Goal: Information Seeking & Learning: Check status

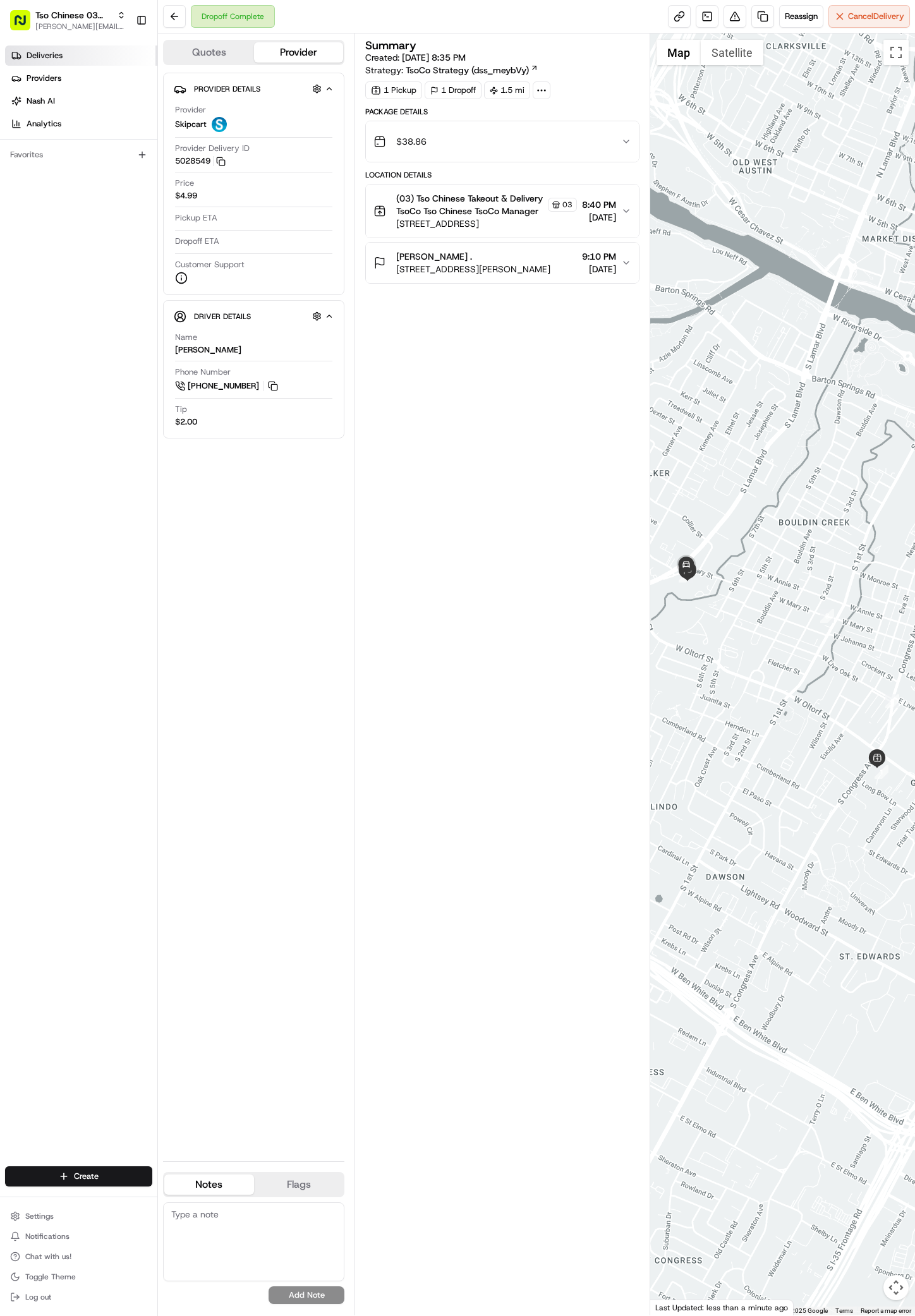
click at [41, 57] on span "Deliveries" at bounding box center [45, 55] width 36 height 11
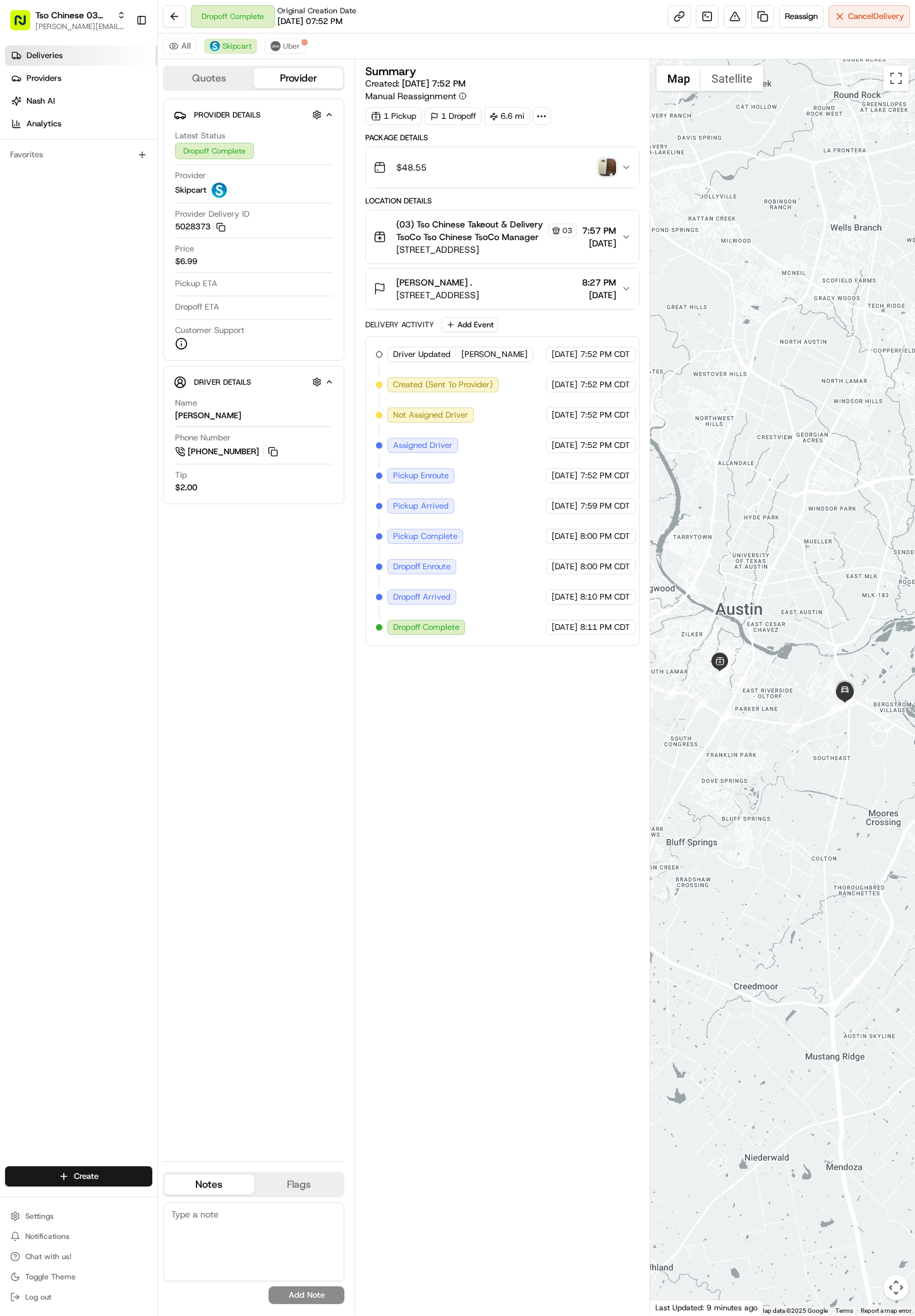
click at [60, 50] on span "Deliveries" at bounding box center [45, 55] width 36 height 11
